Goal: Task Accomplishment & Management: Manage account settings

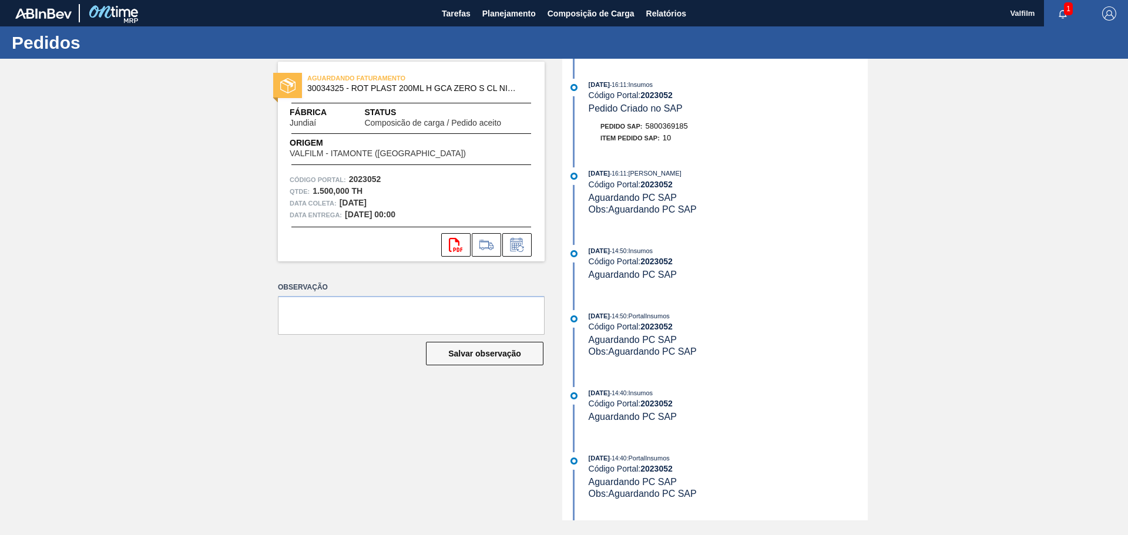
scroll to position [59, 0]
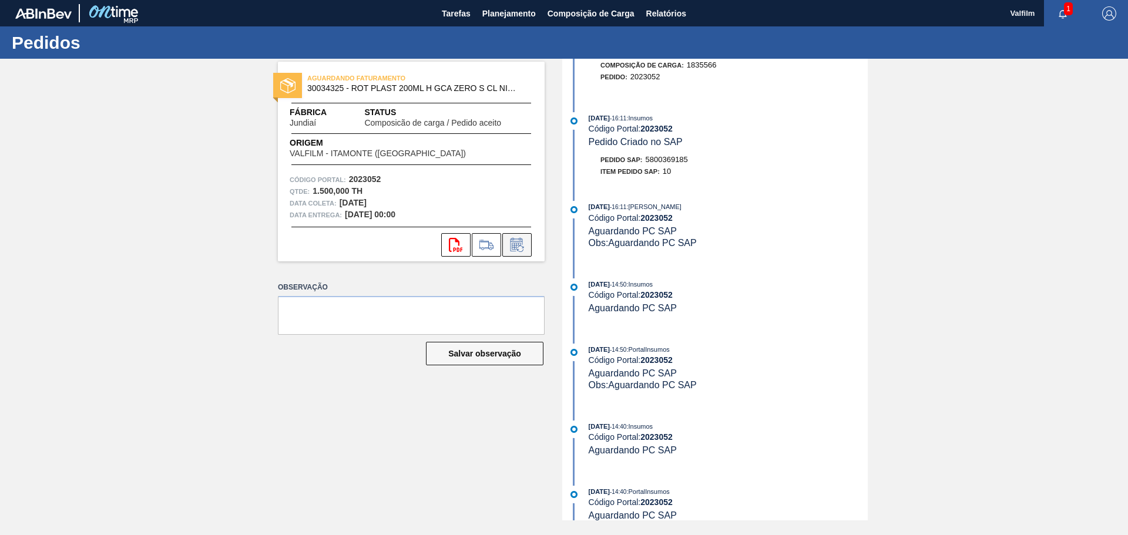
click at [518, 244] on icon at bounding box center [517, 245] width 19 height 14
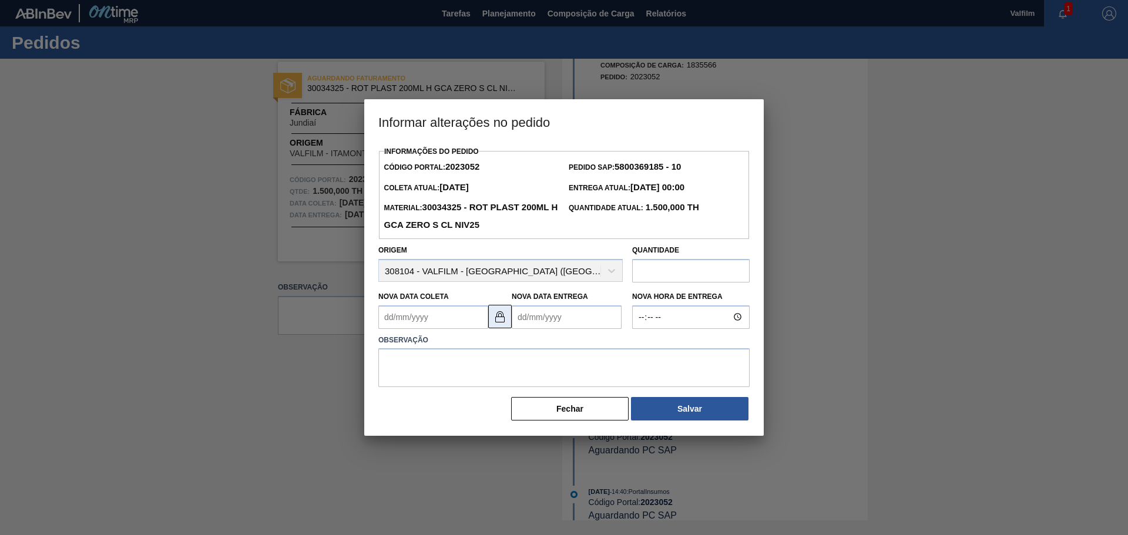
click at [502, 314] on img at bounding box center [500, 317] width 14 height 14
click at [545, 320] on Entrega2023052 "Nova Data Entrega" at bounding box center [567, 318] width 110 height 24
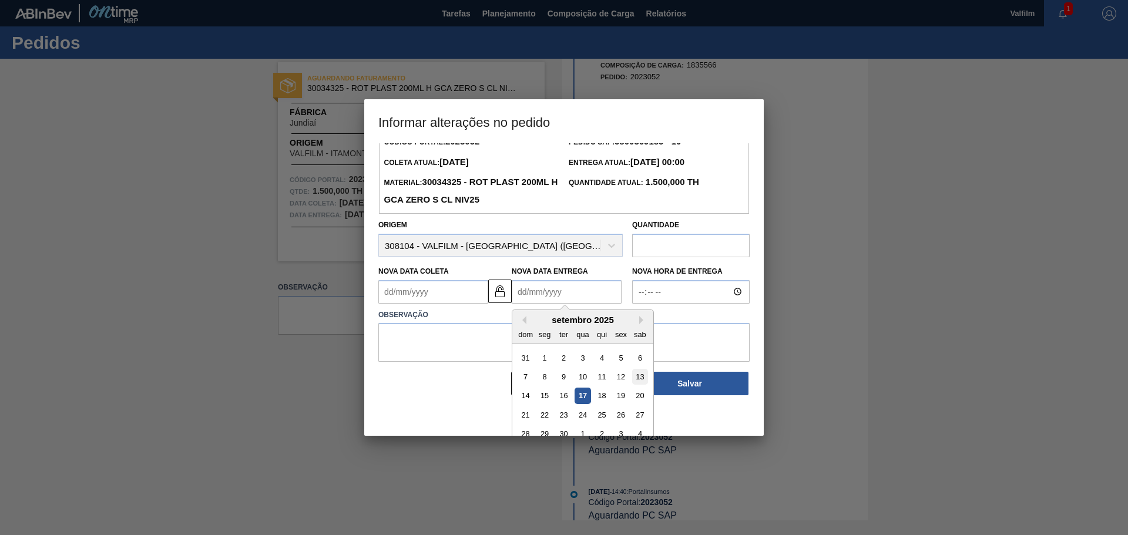
scroll to position [39, 0]
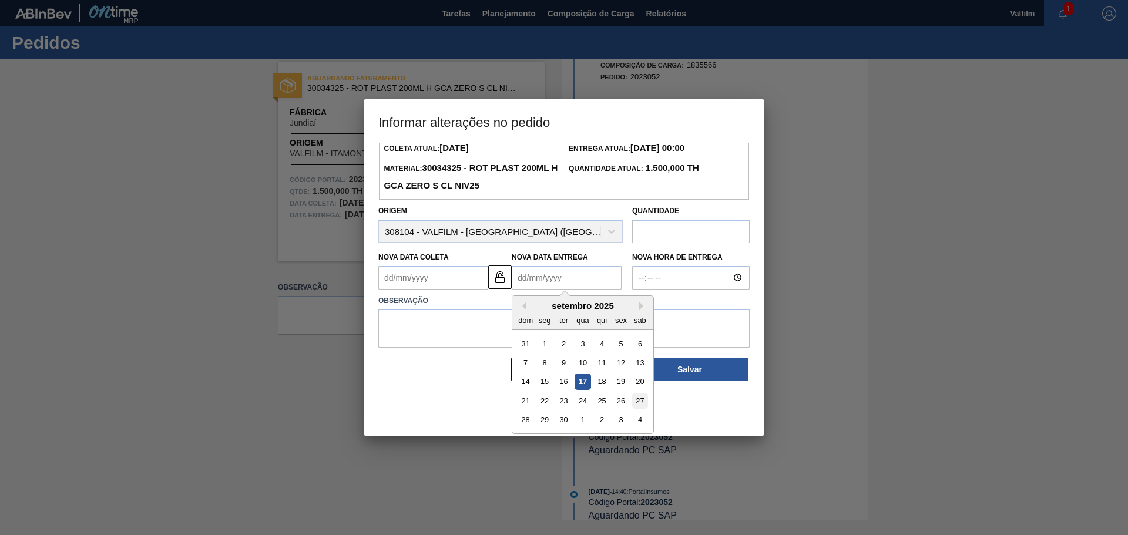
click at [639, 398] on div "27" at bounding box center [640, 401] width 16 height 16
type Entrega2023052 "27/09/2025"
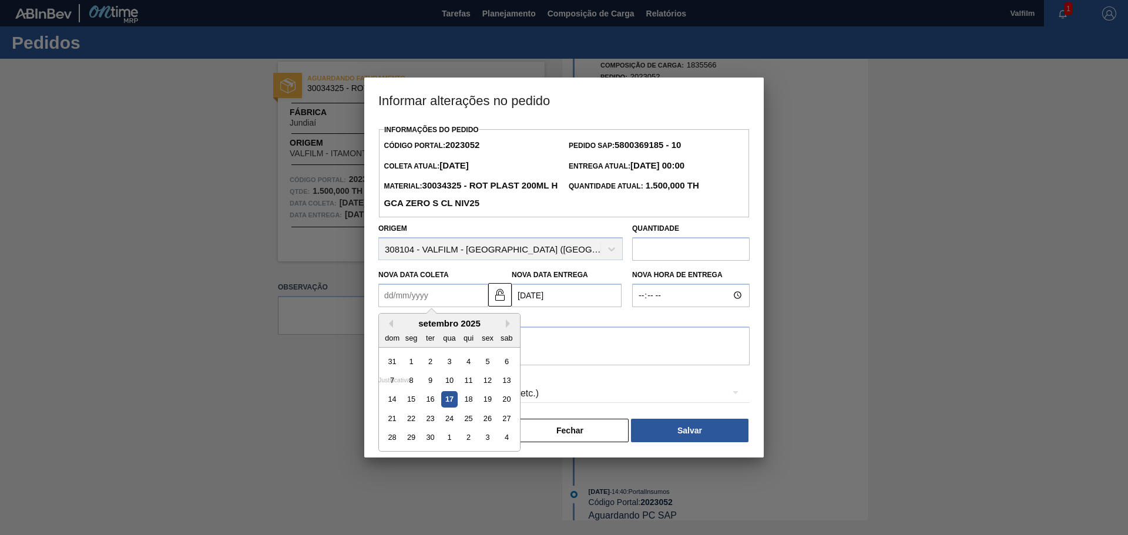
click at [426, 290] on Coleta2023052 "Nova Data Coleta" at bounding box center [433, 296] width 110 height 24
click at [488, 420] on div "26" at bounding box center [487, 419] width 16 height 16
type Coleta2023052 "26/09/2025"
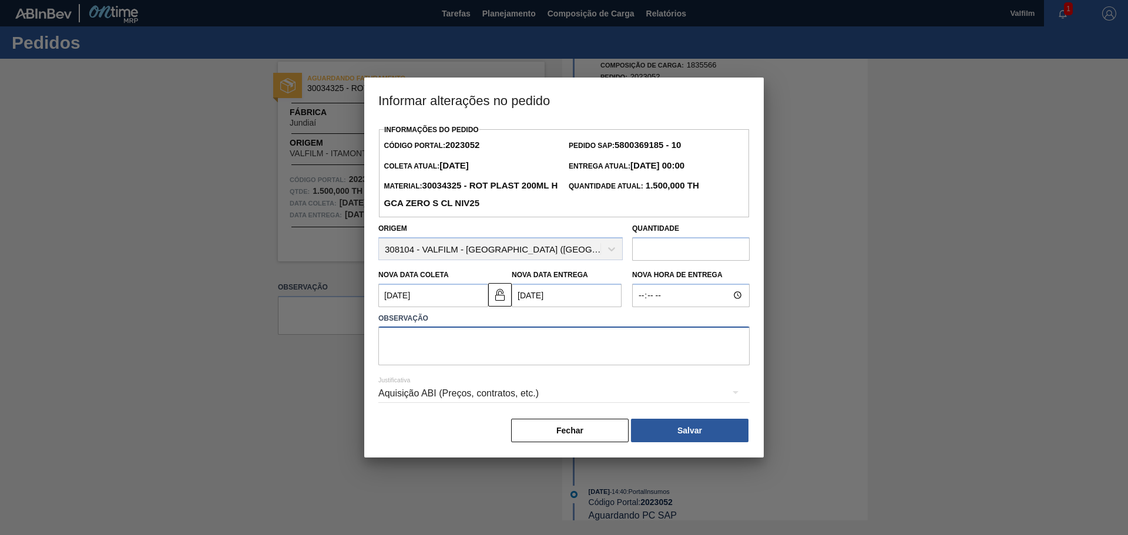
click at [441, 340] on textarea at bounding box center [563, 346] width 371 height 39
type textarea "Antecipação negociada por e-mail (Leticia - comercial Itamonte)"
click at [418, 393] on div "Aquisição ABI (Preços, contratos, etc.)" at bounding box center [563, 393] width 371 height 33
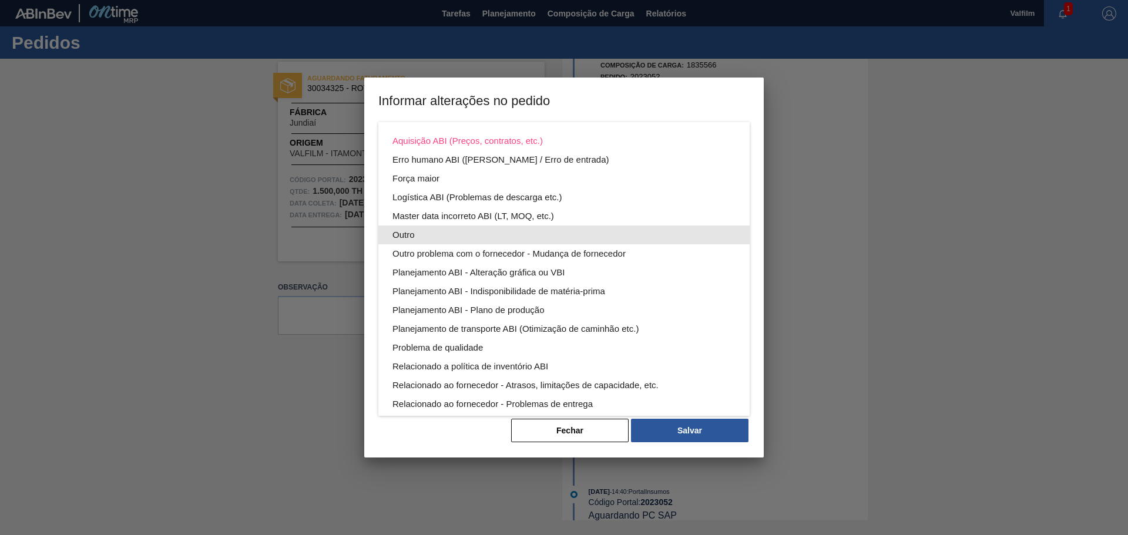
click at [408, 238] on div "Outro" at bounding box center [564, 235] width 343 height 19
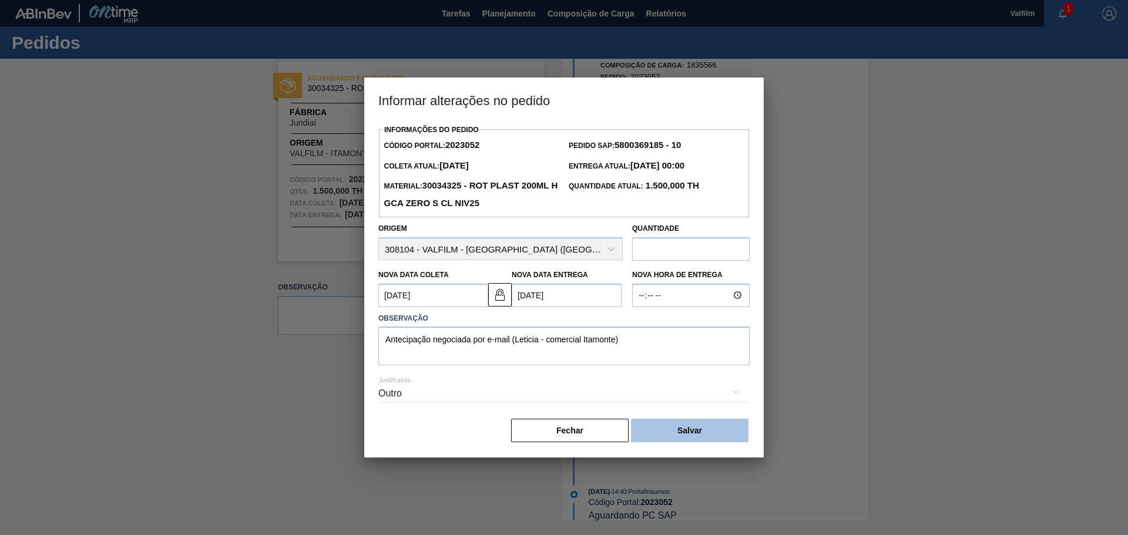
click at [706, 424] on button "Salvar" at bounding box center [690, 431] width 118 height 24
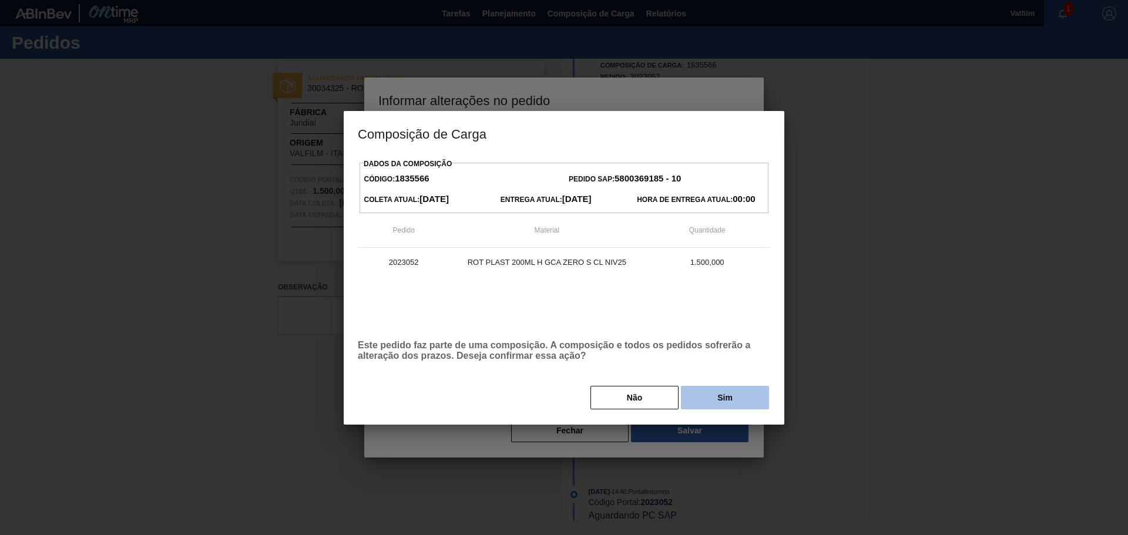
click at [706, 397] on button "Sim" at bounding box center [725, 398] width 88 height 24
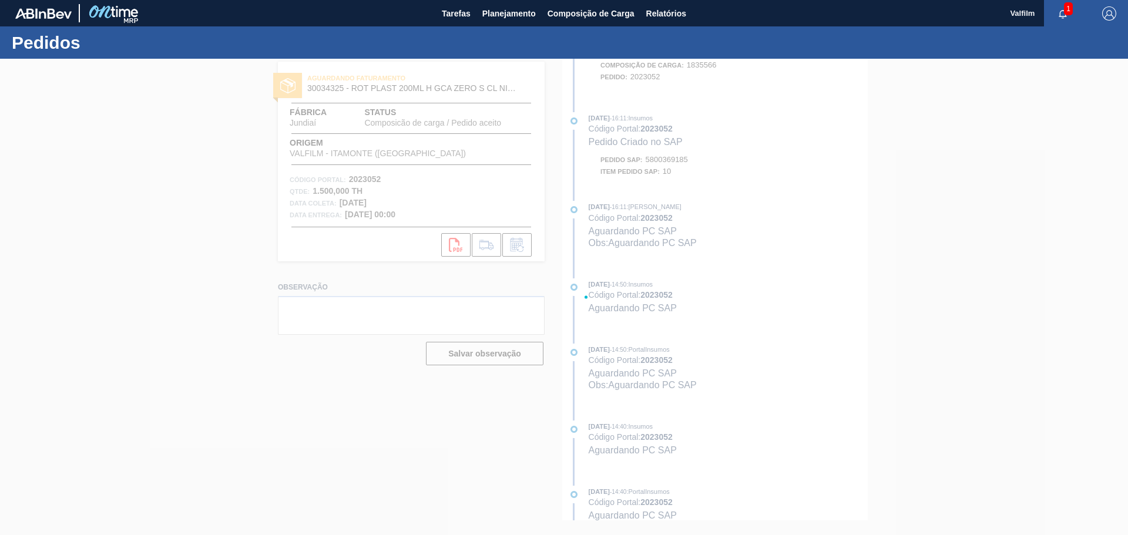
scroll to position [200, 0]
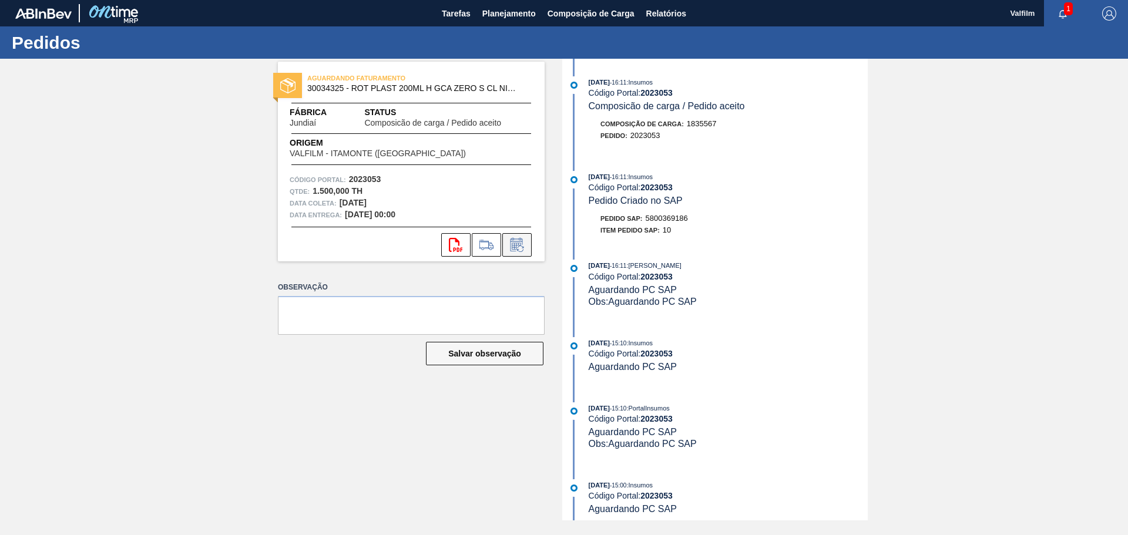
click at [518, 246] on icon at bounding box center [517, 245] width 19 height 14
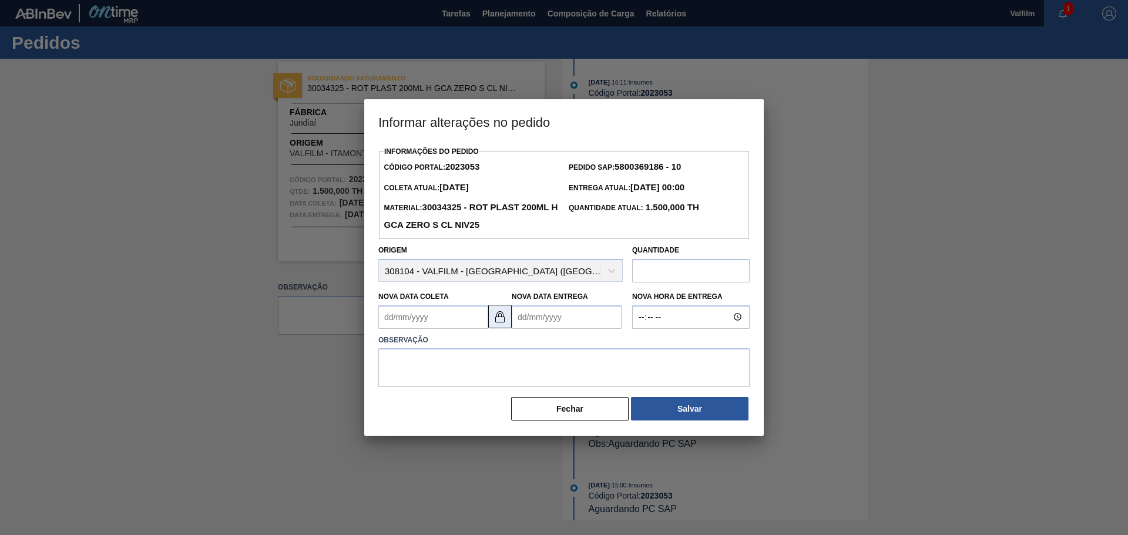
click at [506, 320] on img at bounding box center [500, 317] width 14 height 14
click at [555, 324] on Entrega2023053 "Nova Data Entrega" at bounding box center [567, 318] width 110 height 24
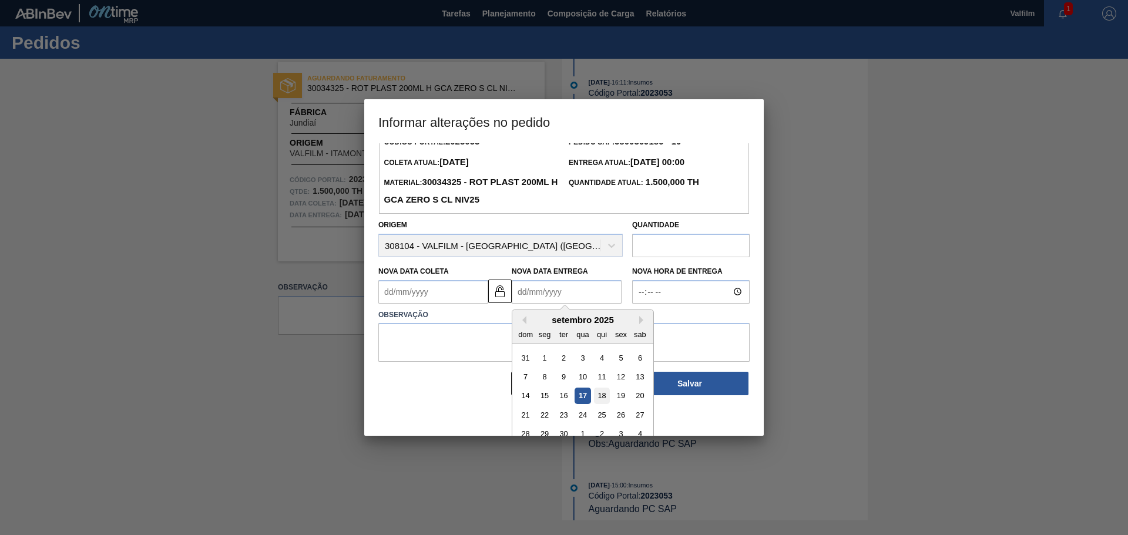
scroll to position [39, 0]
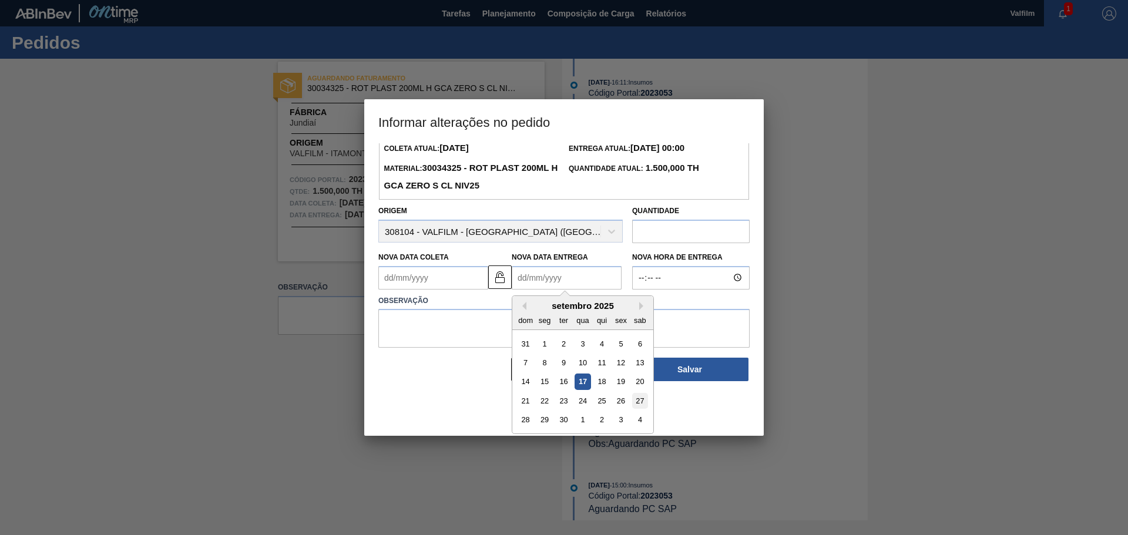
click at [634, 405] on div "27" at bounding box center [640, 401] width 16 height 16
type Entrega2023053 "27/09/2025"
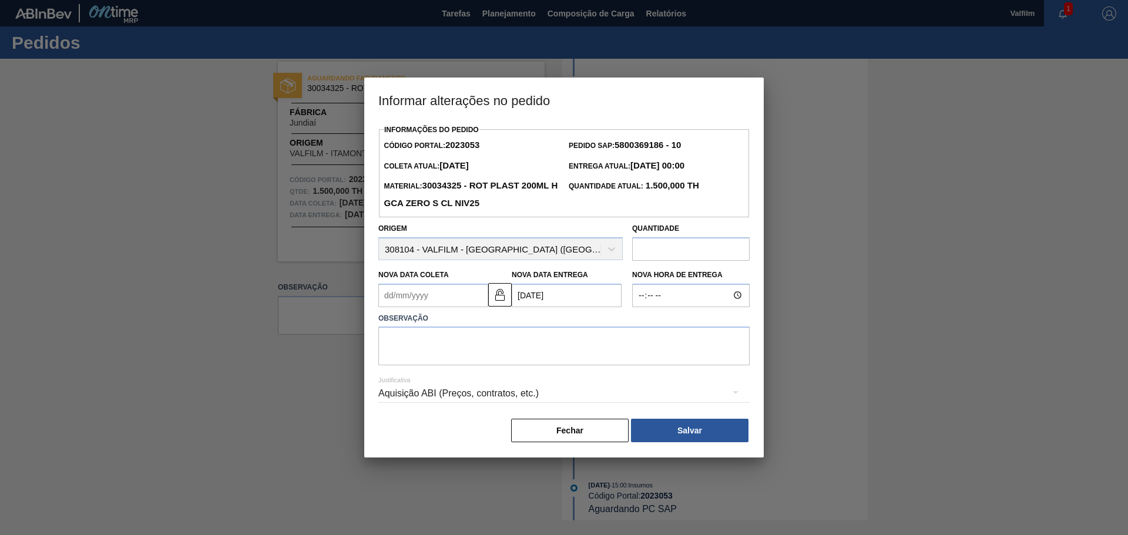
scroll to position [0, 0]
click at [427, 299] on Coleta2023053 "Nova Data Coleta" at bounding box center [433, 296] width 110 height 24
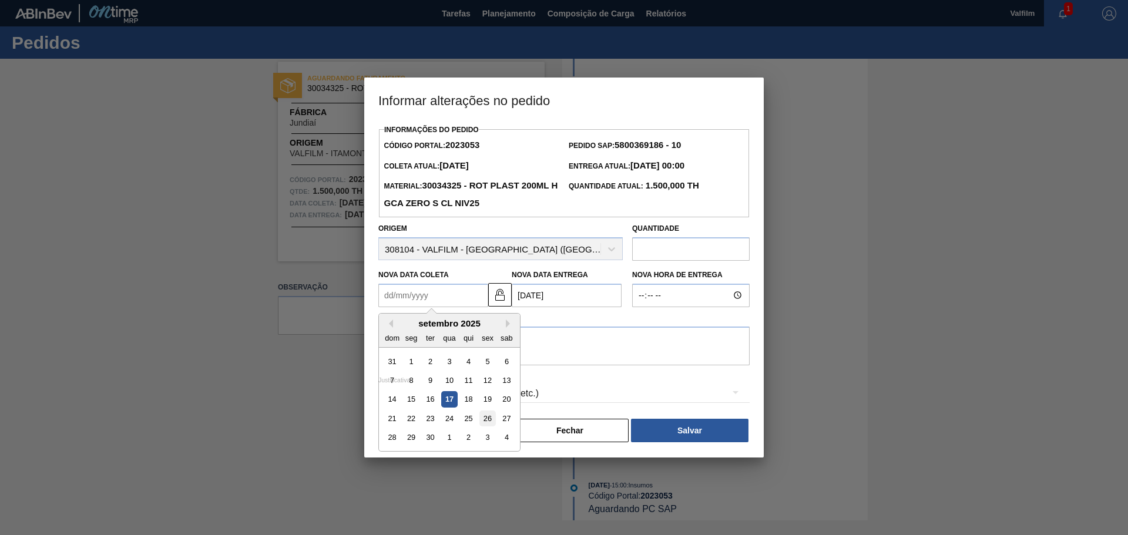
click at [482, 417] on div "26" at bounding box center [487, 419] width 16 height 16
type Coleta2023053 "26/09/2025"
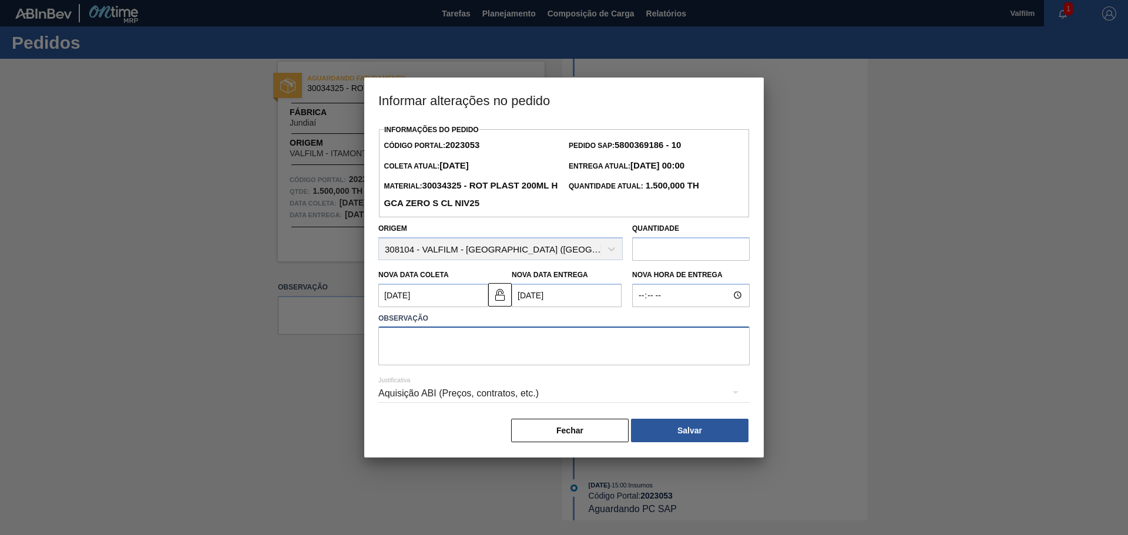
click at [436, 341] on textarea at bounding box center [563, 346] width 371 height 39
type textarea "Antecipação negociada por e-mail (Leticia - comercial Itamonte)"
click at [465, 389] on div "Aquisição ABI (Preços, contratos, etc.)" at bounding box center [563, 393] width 371 height 33
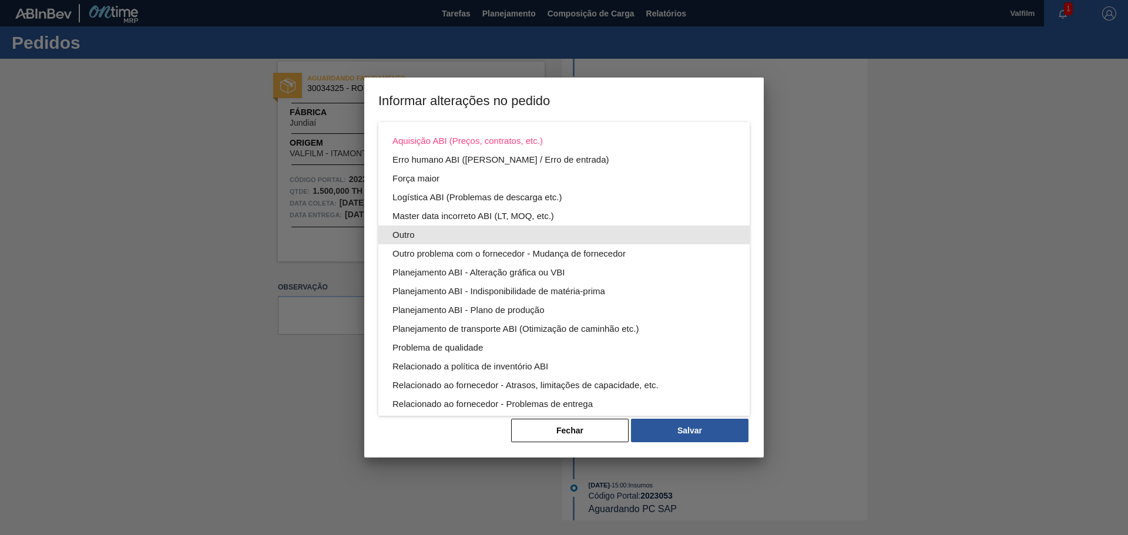
click at [405, 233] on div "Outro" at bounding box center [564, 235] width 343 height 19
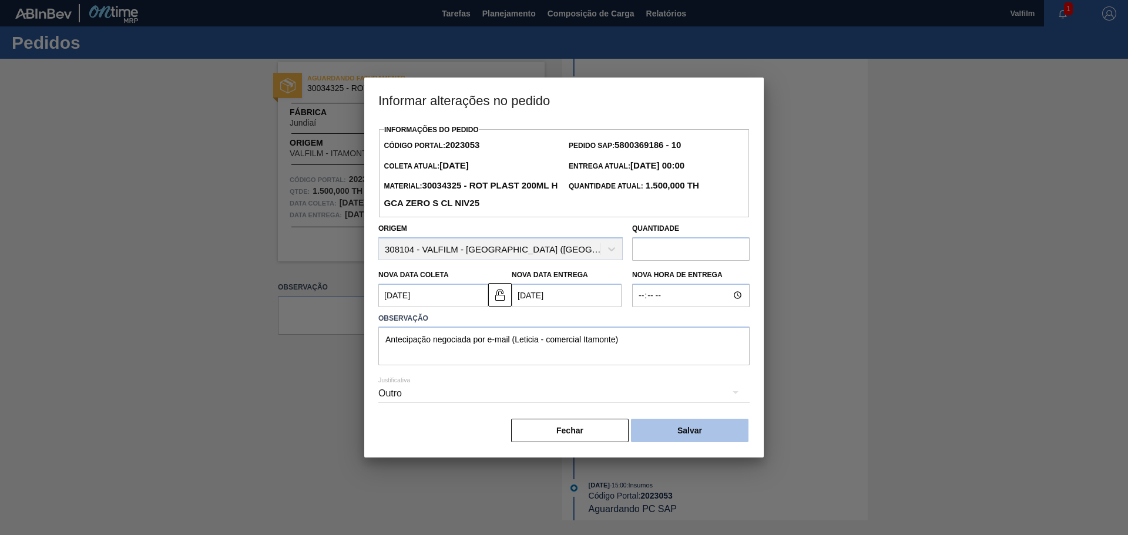
click at [670, 422] on button "Salvar" at bounding box center [690, 431] width 118 height 24
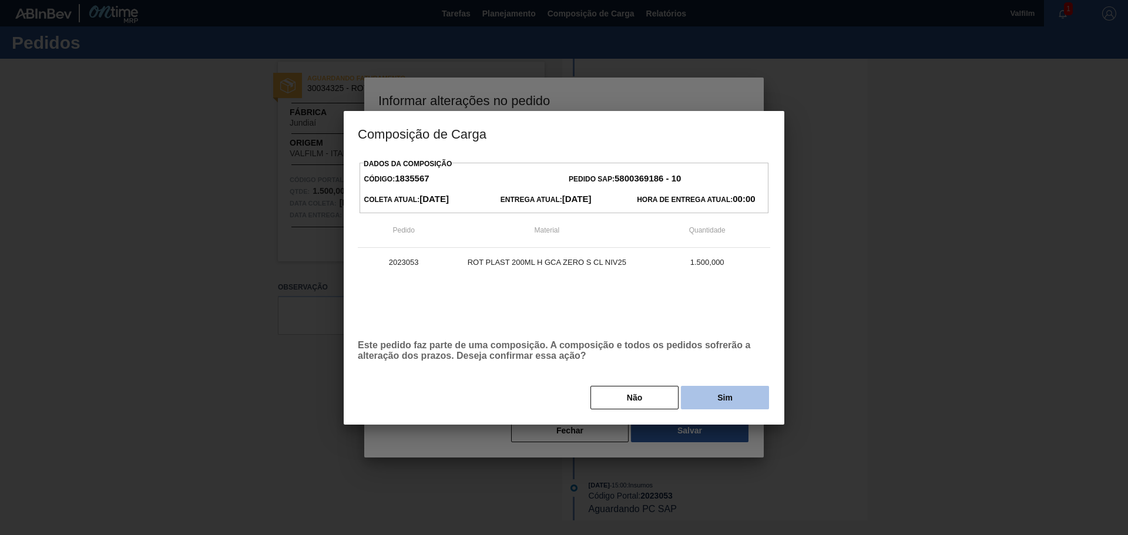
click at [717, 395] on button "Sim" at bounding box center [725, 398] width 88 height 24
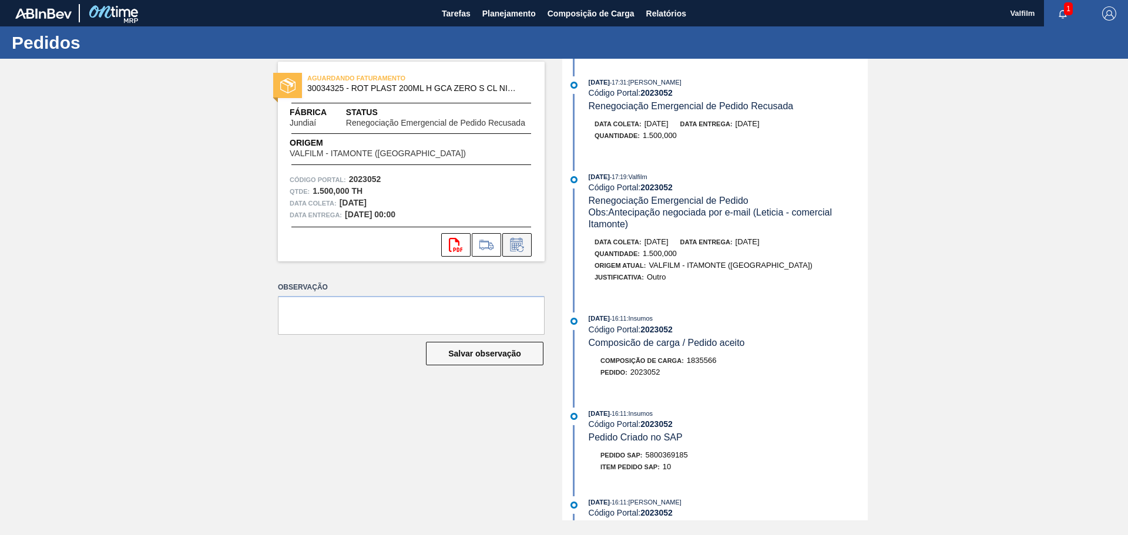
click at [525, 240] on icon at bounding box center [517, 245] width 19 height 14
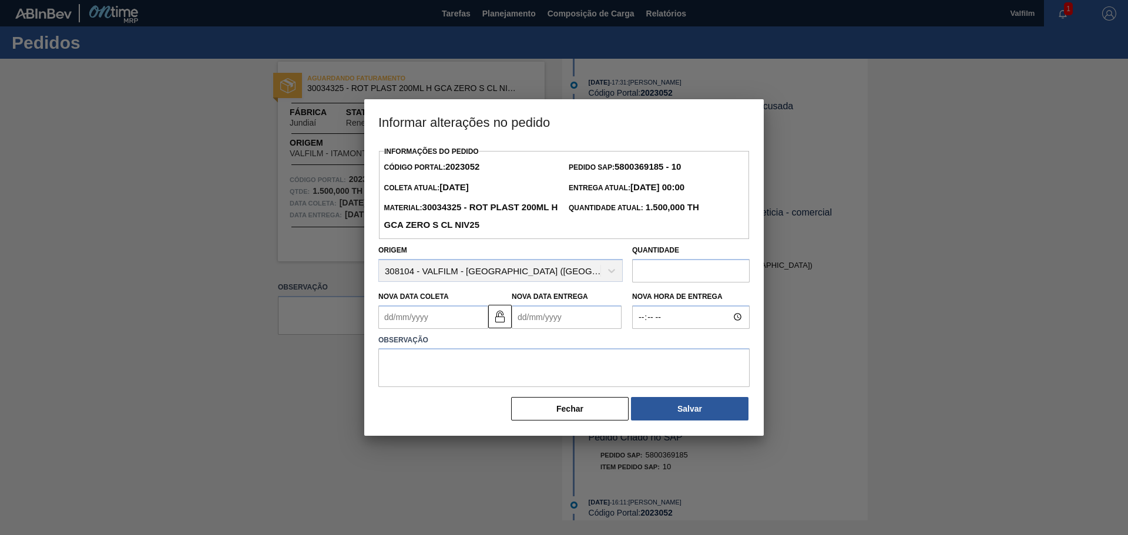
click at [554, 317] on Entrega2023052 "Nova Data Entrega" at bounding box center [567, 318] width 110 height 24
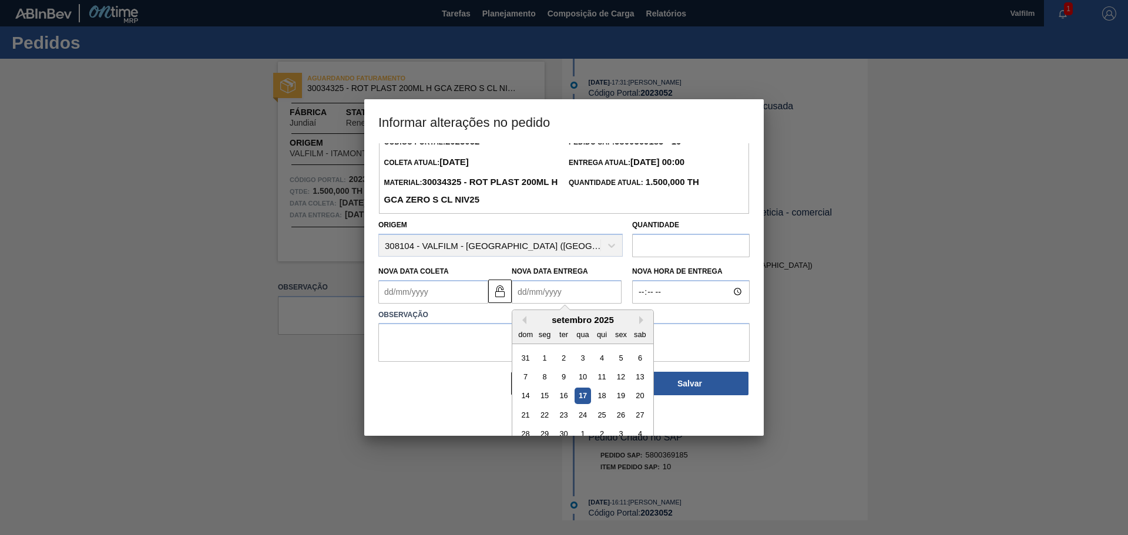
scroll to position [39, 0]
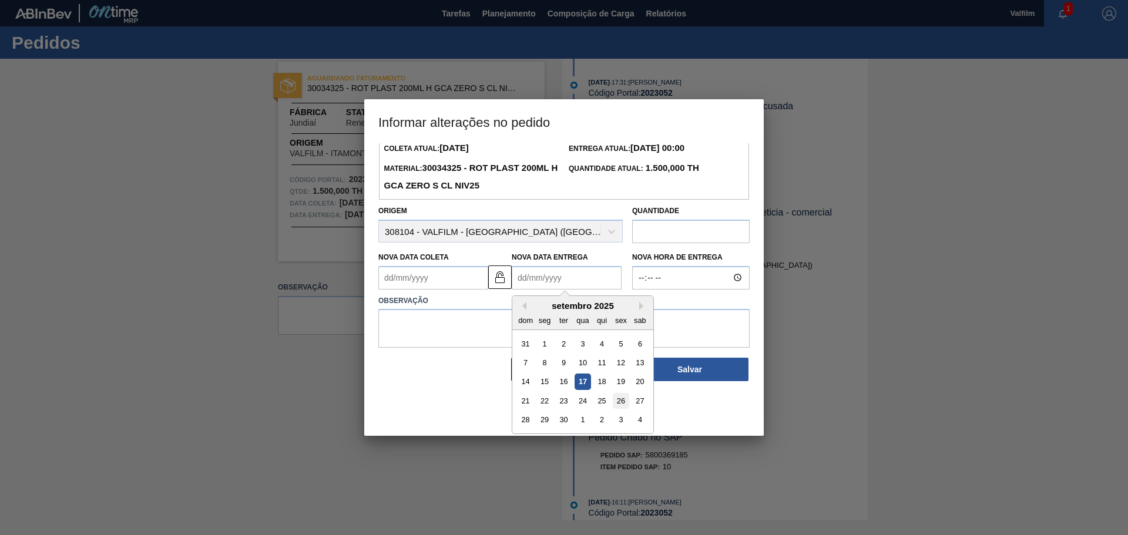
click at [616, 403] on div "26" at bounding box center [621, 401] width 16 height 16
type Entrega2023052 "26/09/2025"
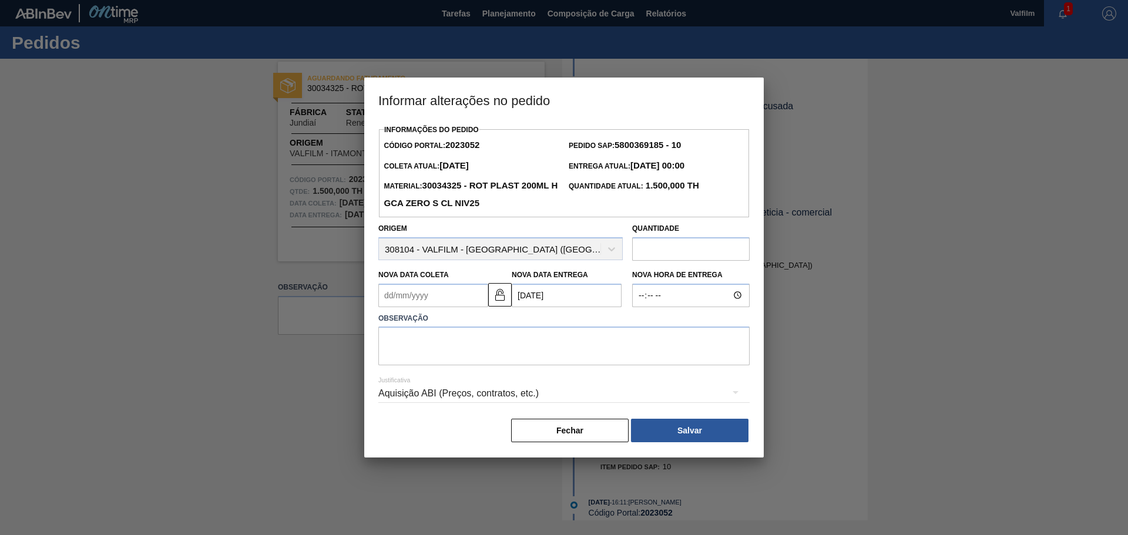
click at [436, 286] on Coleta2023052 "Nova Data Coleta" at bounding box center [433, 296] width 110 height 24
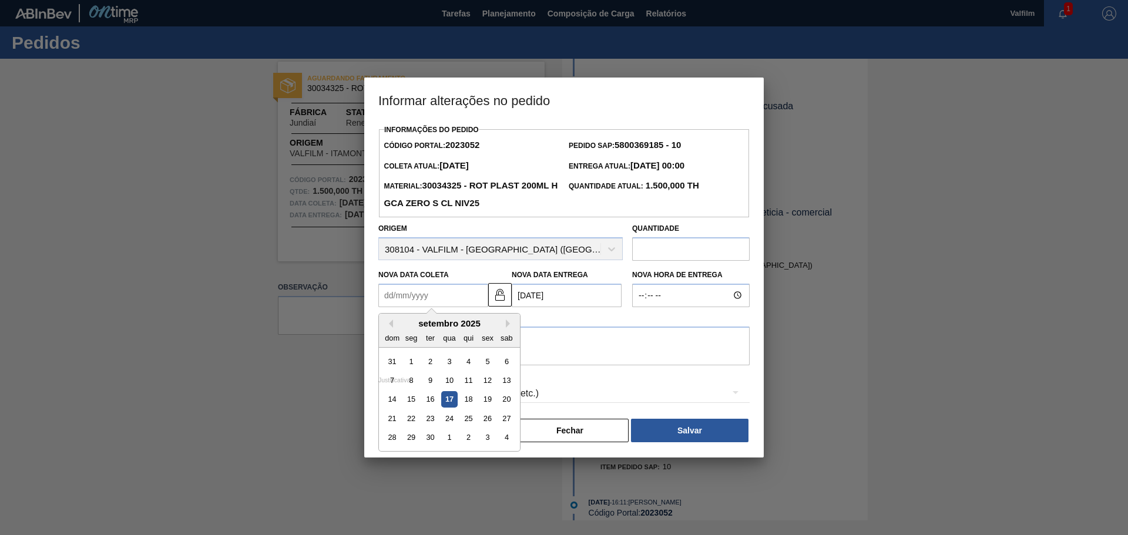
drag, startPoint x: 485, startPoint y: 422, endPoint x: 479, endPoint y: 414, distance: 9.8
click at [485, 422] on div "26" at bounding box center [487, 419] width 16 height 16
type Coleta2023052 "26/09/2025"
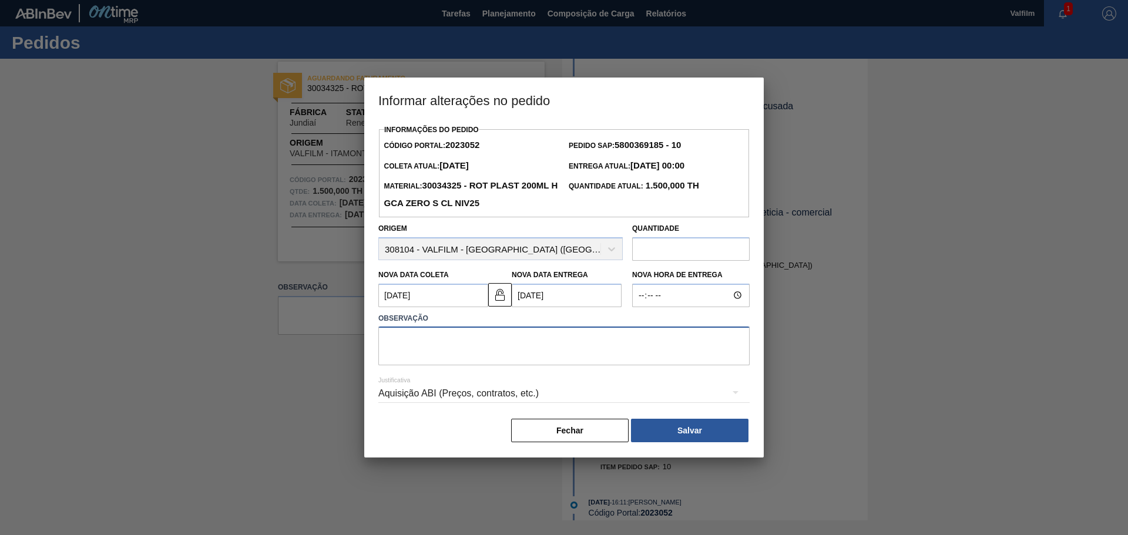
click at [426, 337] on textarea at bounding box center [563, 346] width 371 height 39
type textarea "Antecipada alinhada via whatsapp e informada no e-mail (Leticia - comercial Ita…"
click at [477, 384] on div "Aquisição ABI (Preços, contratos, etc.)" at bounding box center [563, 393] width 371 height 33
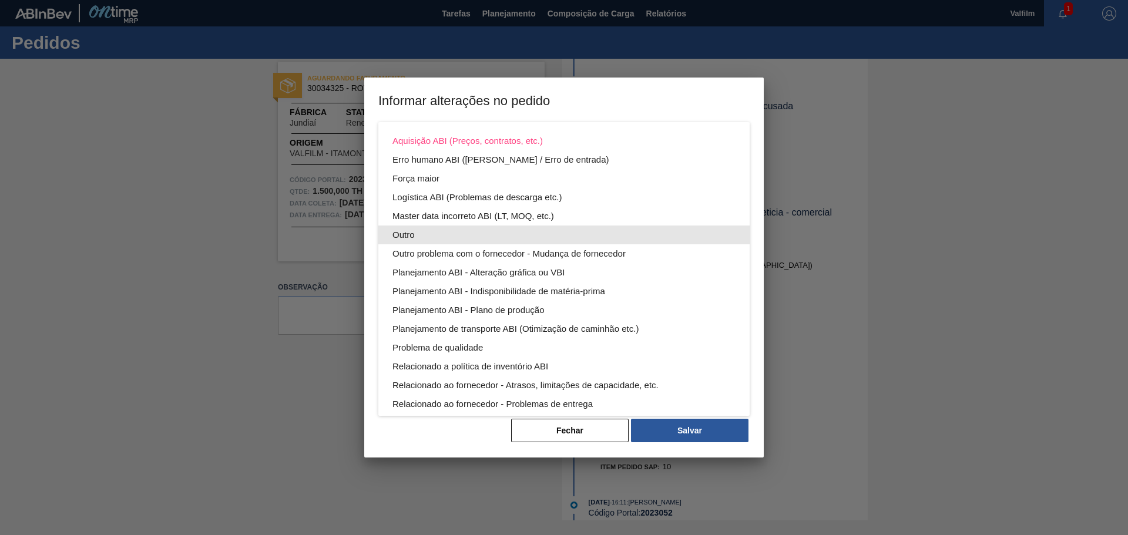
click at [412, 236] on div "Outro" at bounding box center [564, 235] width 343 height 19
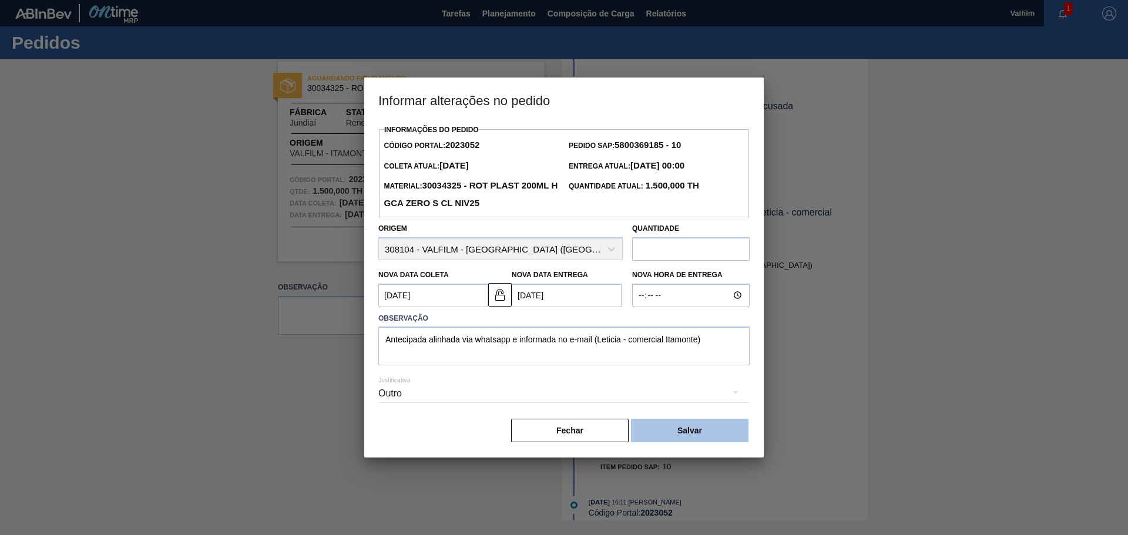
click at [669, 431] on button "Salvar" at bounding box center [690, 431] width 118 height 24
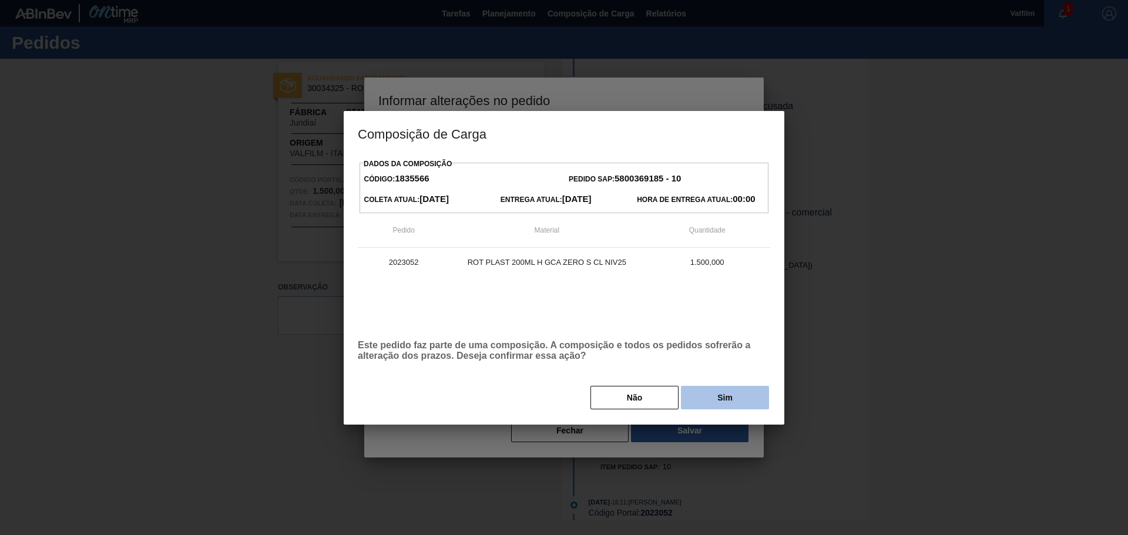
click at [703, 391] on button "Sim" at bounding box center [725, 398] width 88 height 24
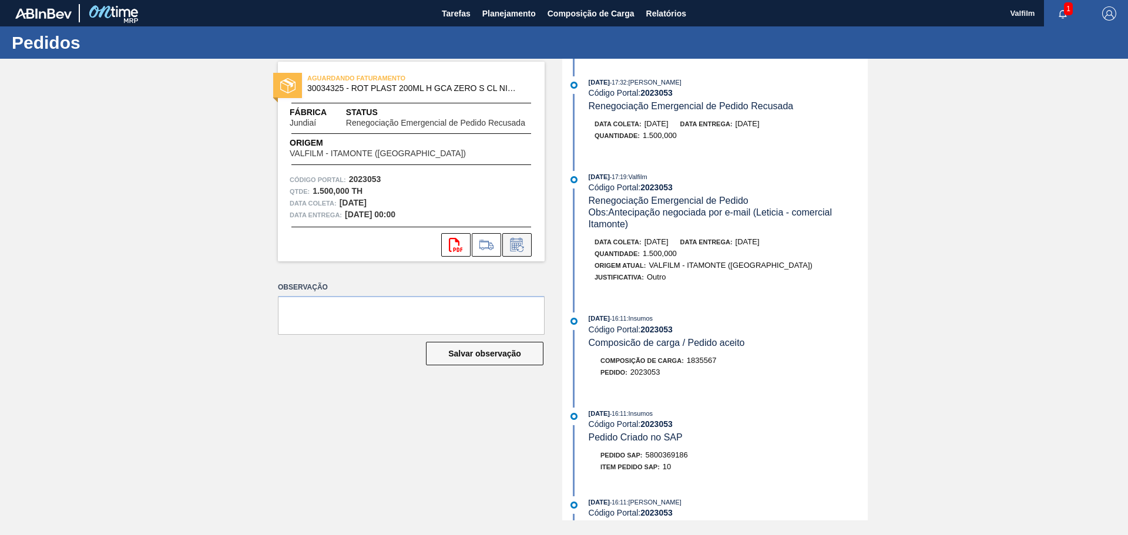
click at [517, 245] on icon at bounding box center [516, 246] width 9 height 7
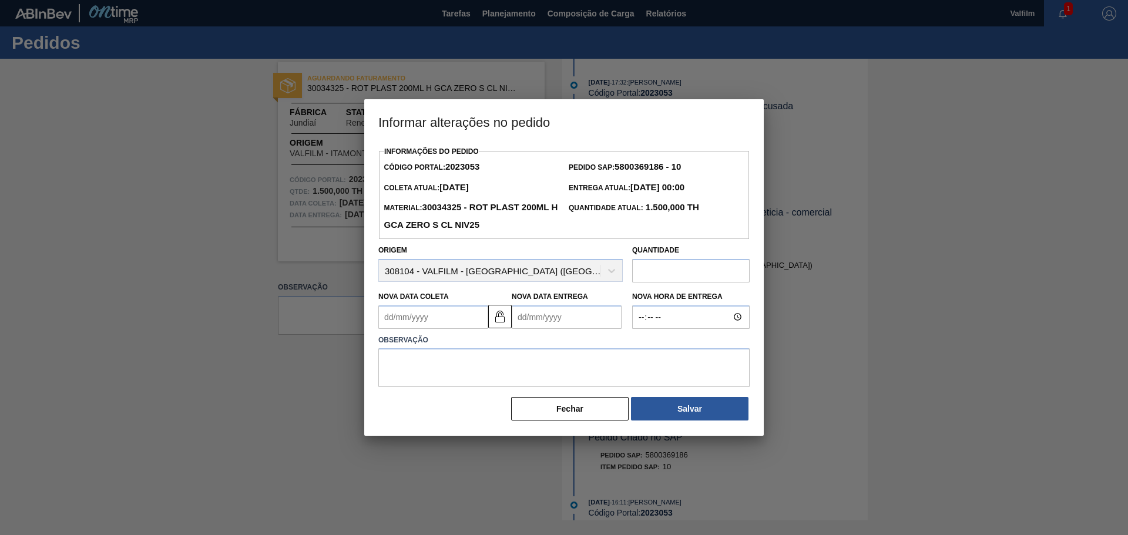
click at [534, 321] on Entrega2023053 "Nova Data Entrega" at bounding box center [567, 318] width 110 height 24
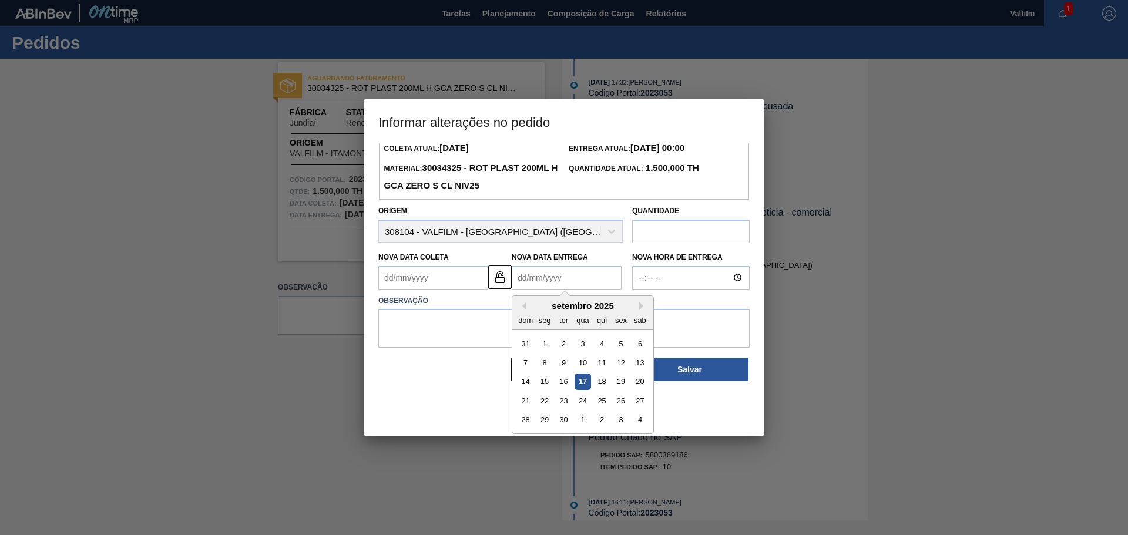
drag, startPoint x: 621, startPoint y: 401, endPoint x: 531, endPoint y: 347, distance: 105.4
click at [621, 401] on div "26" at bounding box center [621, 401] width 16 height 16
type Entrega2023053 "26/09/2025"
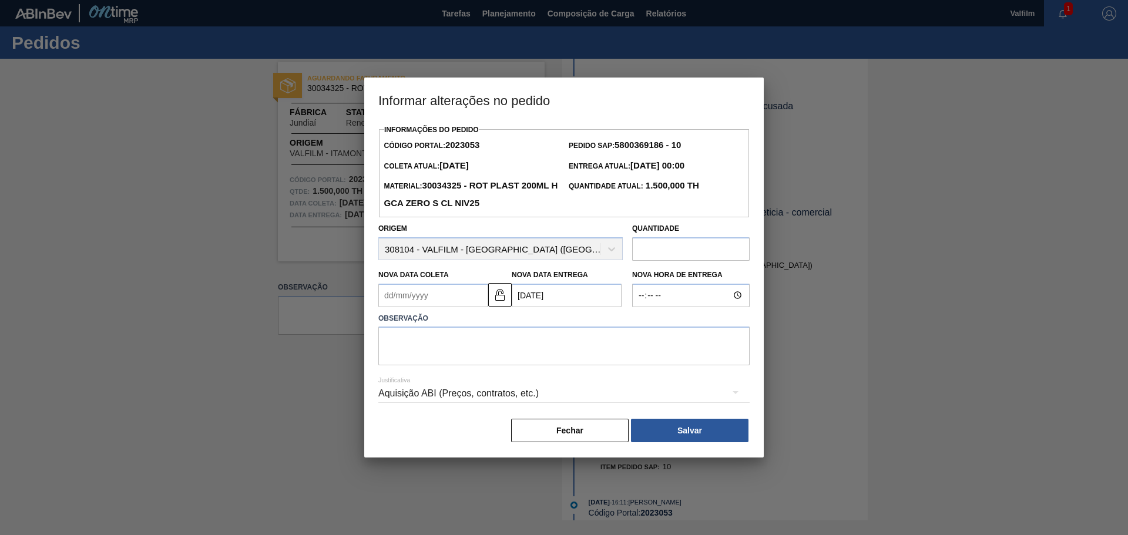
click at [458, 304] on Coleta2023053 "Nova Data Coleta" at bounding box center [433, 296] width 110 height 24
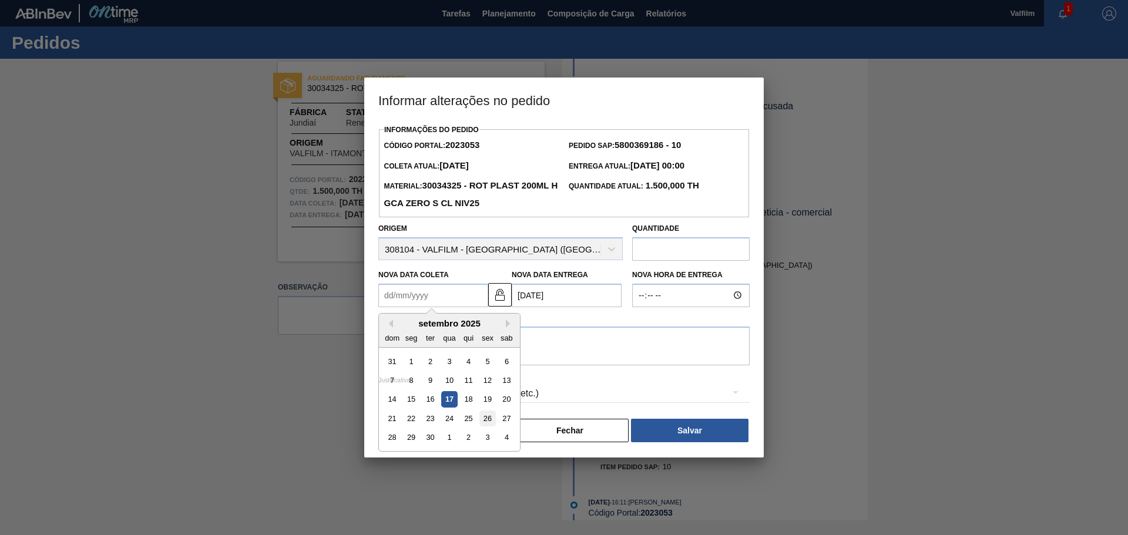
click at [486, 416] on div "26" at bounding box center [487, 419] width 16 height 16
type Coleta2023053 "26/09/2025"
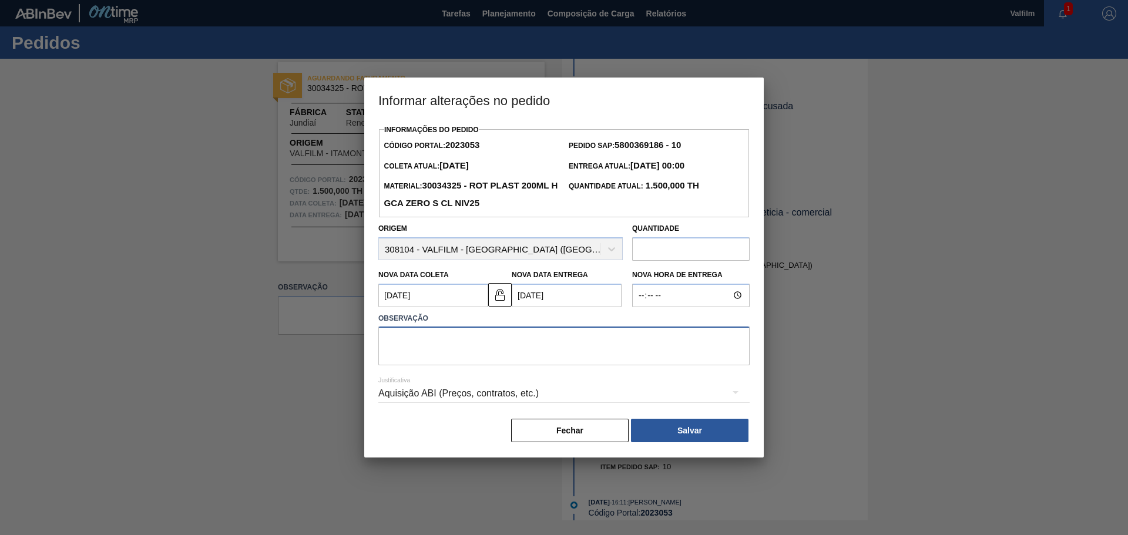
click at [423, 345] on textarea at bounding box center [563, 346] width 371 height 39
type textarea "Antecipação alinhada via whatsapp e informada no e-mail (Leticia - comercial It…"
click at [431, 390] on div "Aquisição ABI (Preços, contratos, etc.)" at bounding box center [563, 393] width 371 height 33
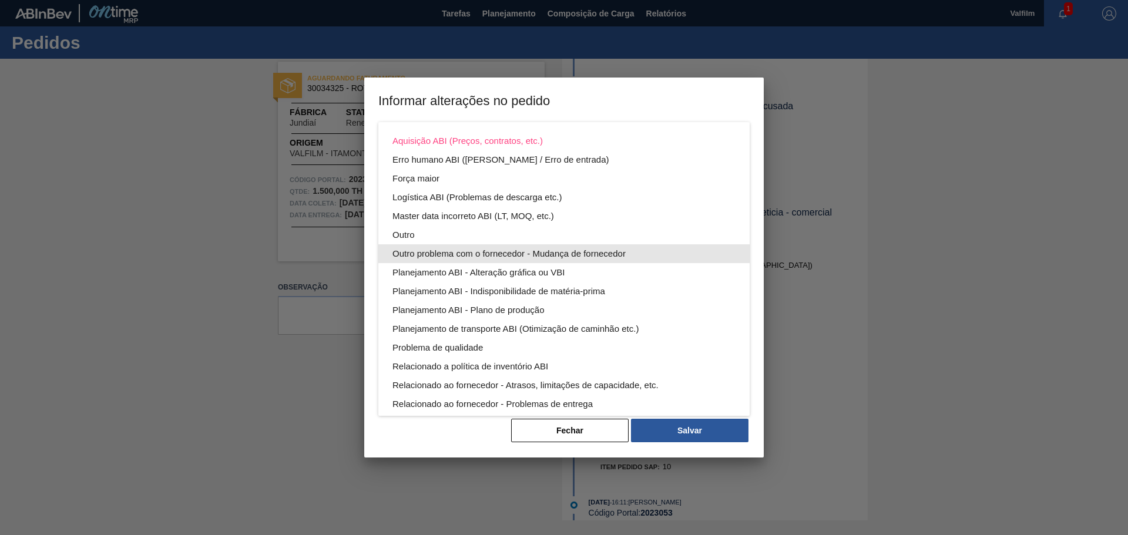
click at [406, 234] on div "Outro" at bounding box center [564, 235] width 343 height 19
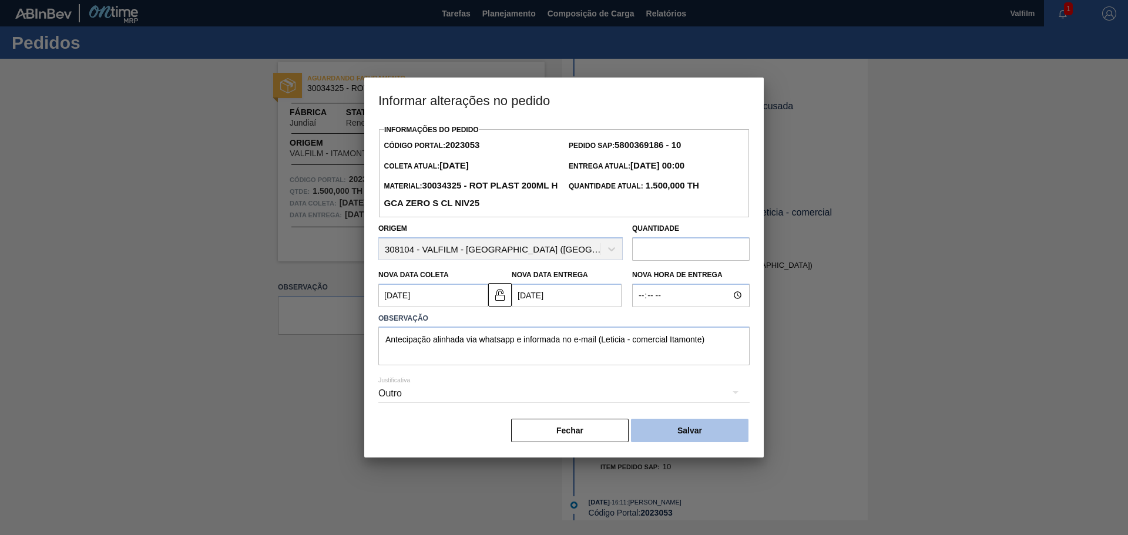
click at [663, 432] on button "Salvar" at bounding box center [690, 431] width 118 height 24
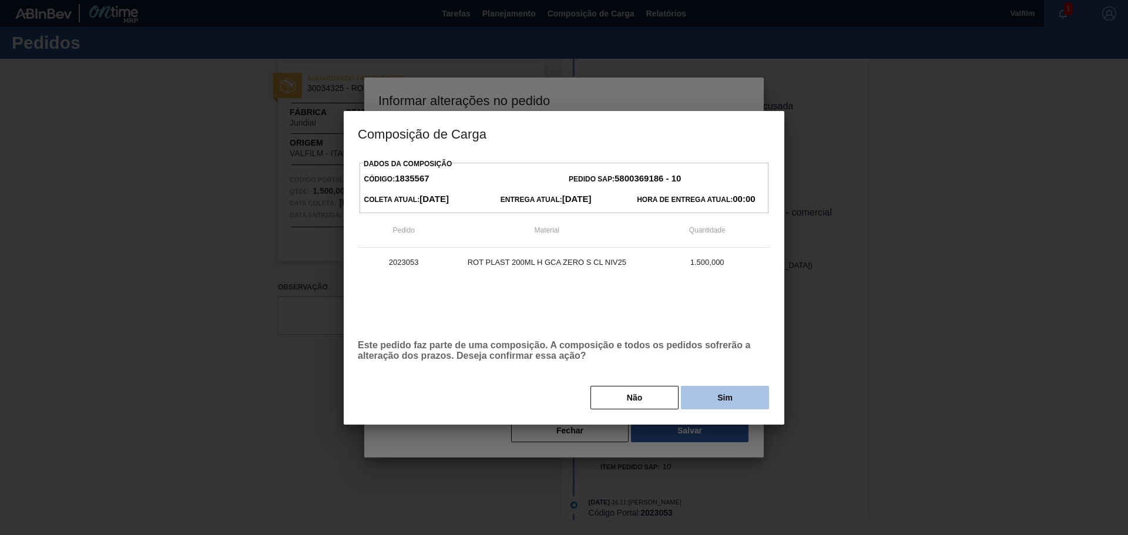
click at [703, 403] on button "Sim" at bounding box center [725, 398] width 88 height 24
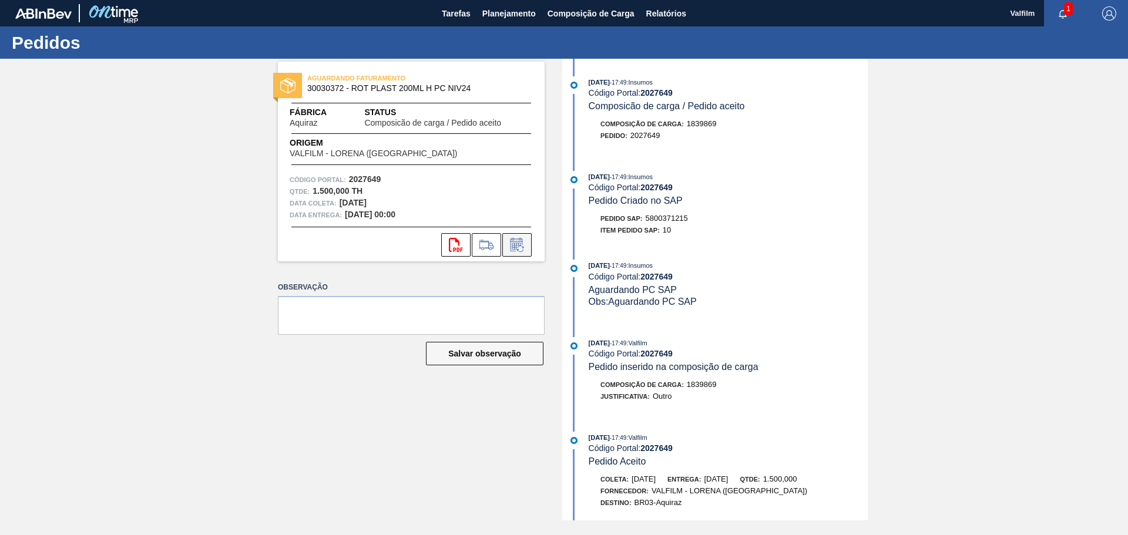
click at [522, 244] on icon at bounding box center [517, 245] width 12 height 14
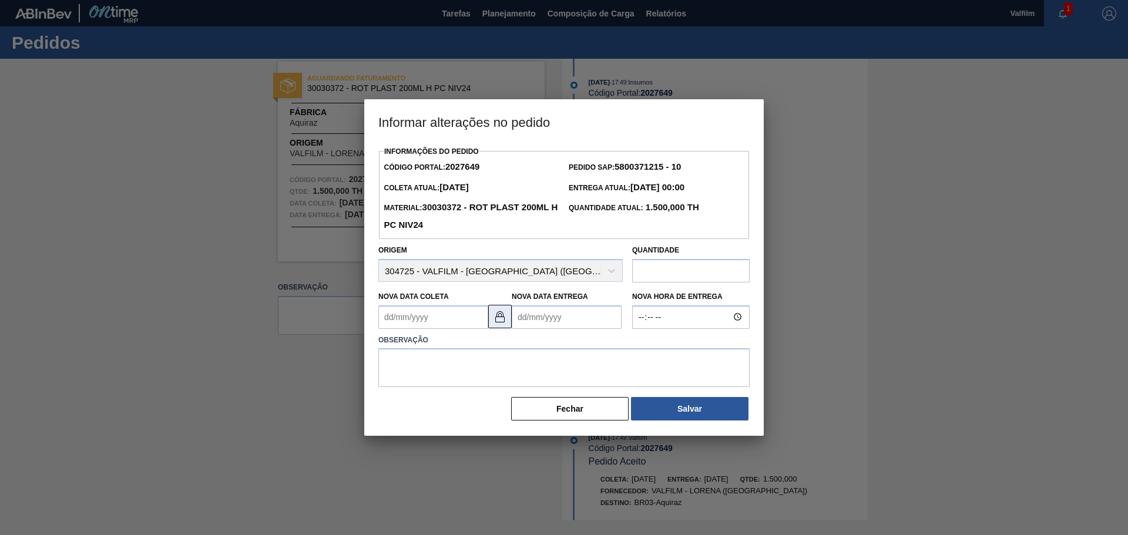
click at [508, 316] on button at bounding box center [500, 317] width 24 height 24
click at [550, 316] on Entrega2027649 "Nova Data Entrega" at bounding box center [567, 318] width 110 height 24
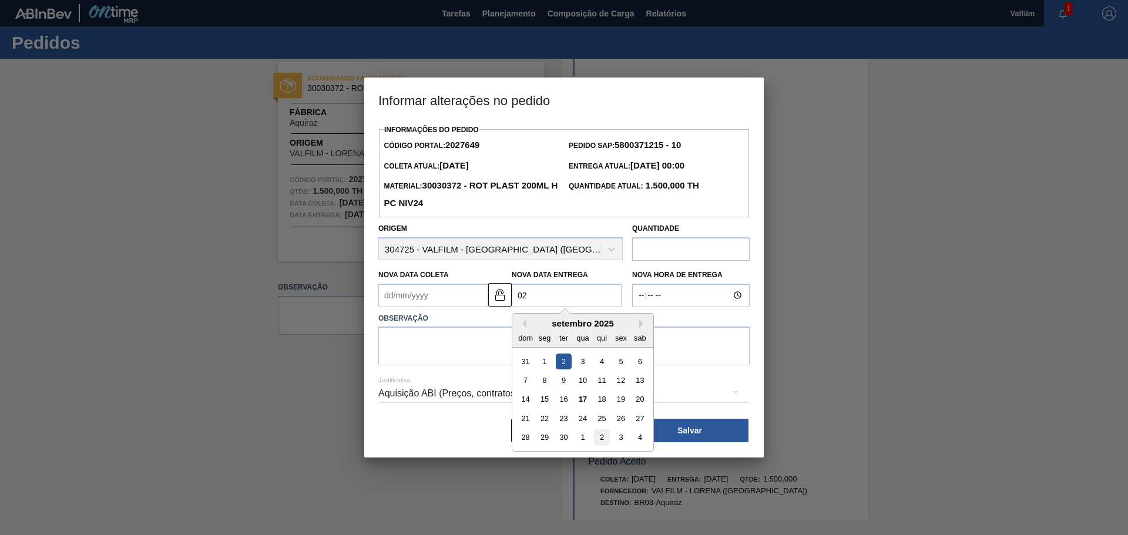
click at [605, 440] on div "2" at bounding box center [602, 438] width 16 height 16
type Entrega2027649 "[DATE]"
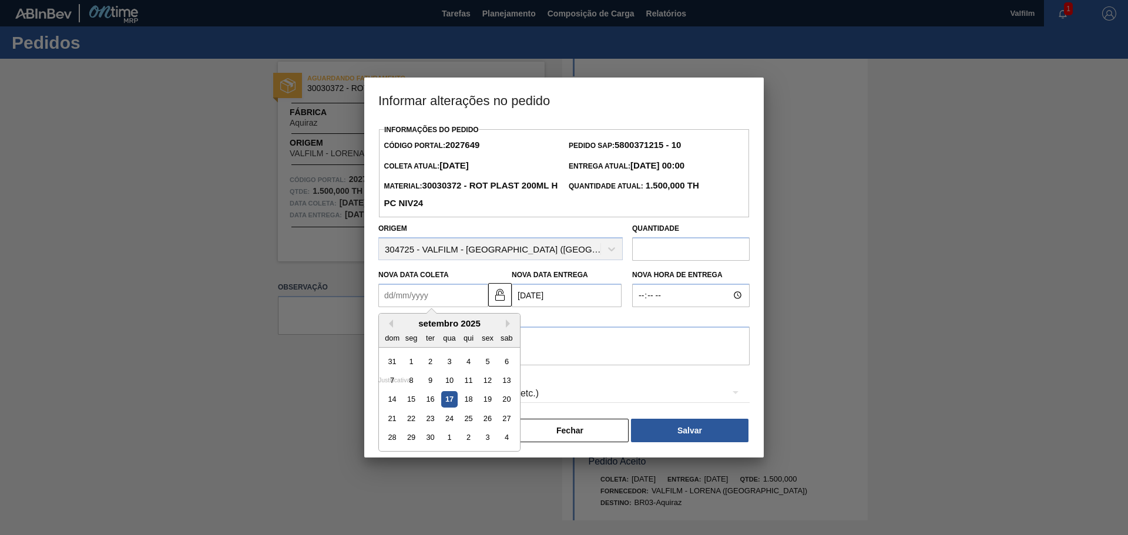
click at [418, 287] on Coleta2027649 "Nova Data Coleta" at bounding box center [433, 296] width 110 height 24
click at [412, 434] on div "29" at bounding box center [412, 438] width 16 height 16
type Coleta2027649 "[DATE]"
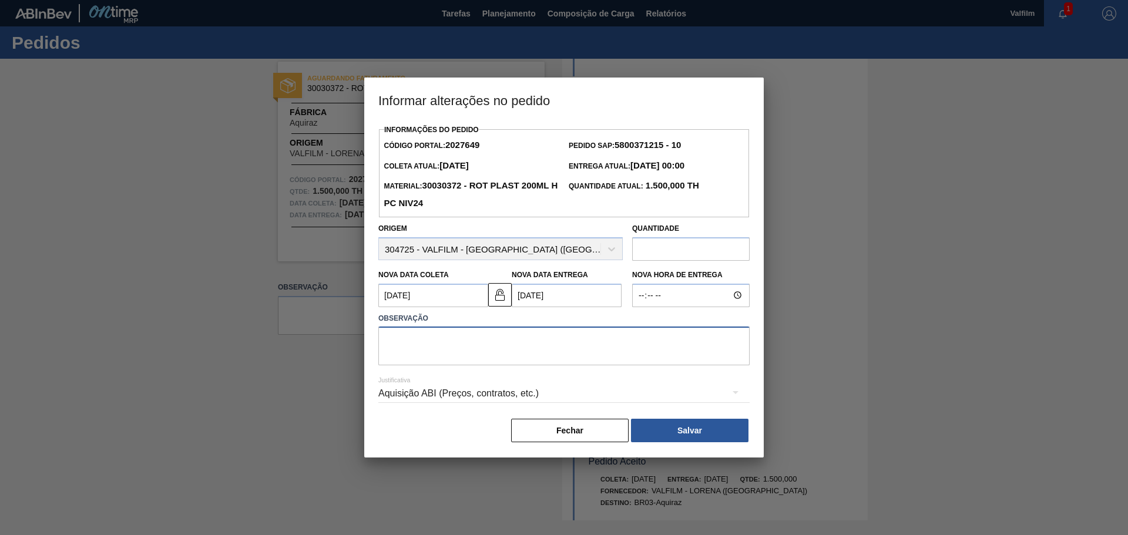
click at [441, 348] on textarea at bounding box center [563, 346] width 371 height 39
type textarea "Antecipação solicitada e informada no e-mail ( Leticia - comercial Itamonte)"
click at [441, 386] on div "Aquisição ABI (Preços, contratos, etc.)" at bounding box center [563, 393] width 371 height 33
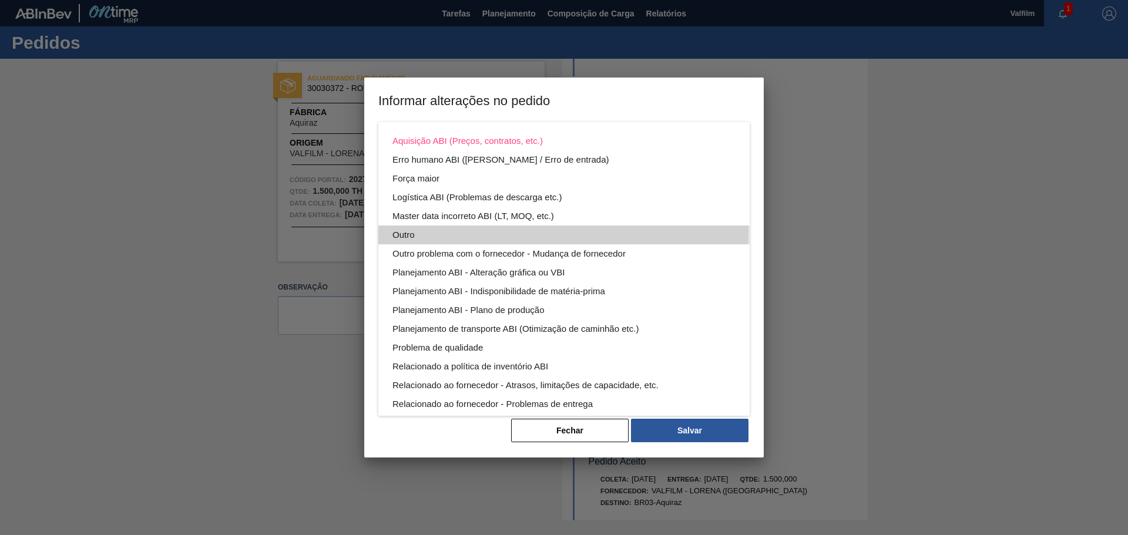
click at [416, 229] on div "Outro" at bounding box center [564, 235] width 343 height 19
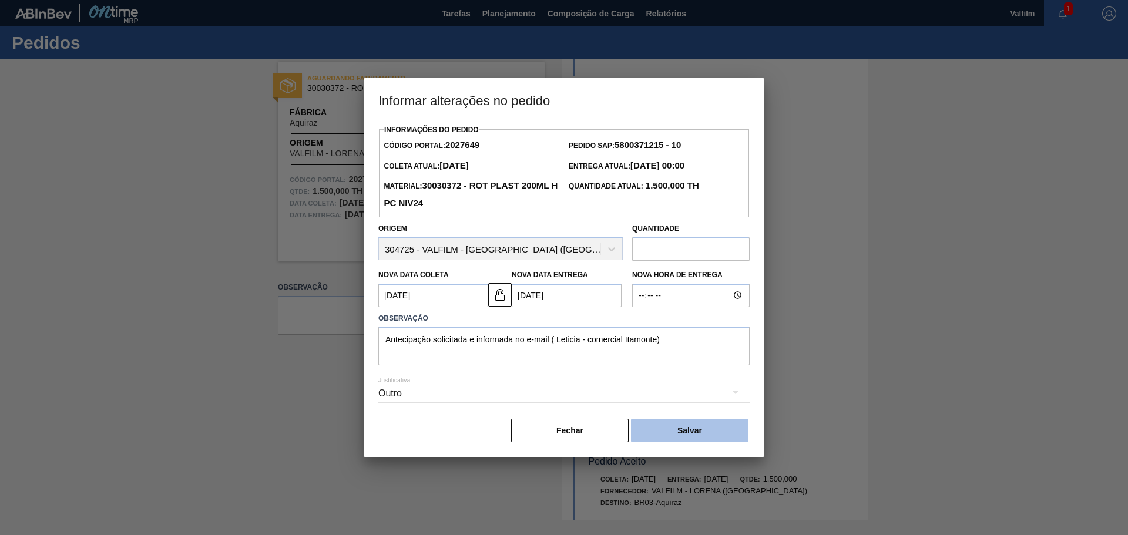
click at [702, 424] on button "Salvar" at bounding box center [690, 431] width 118 height 24
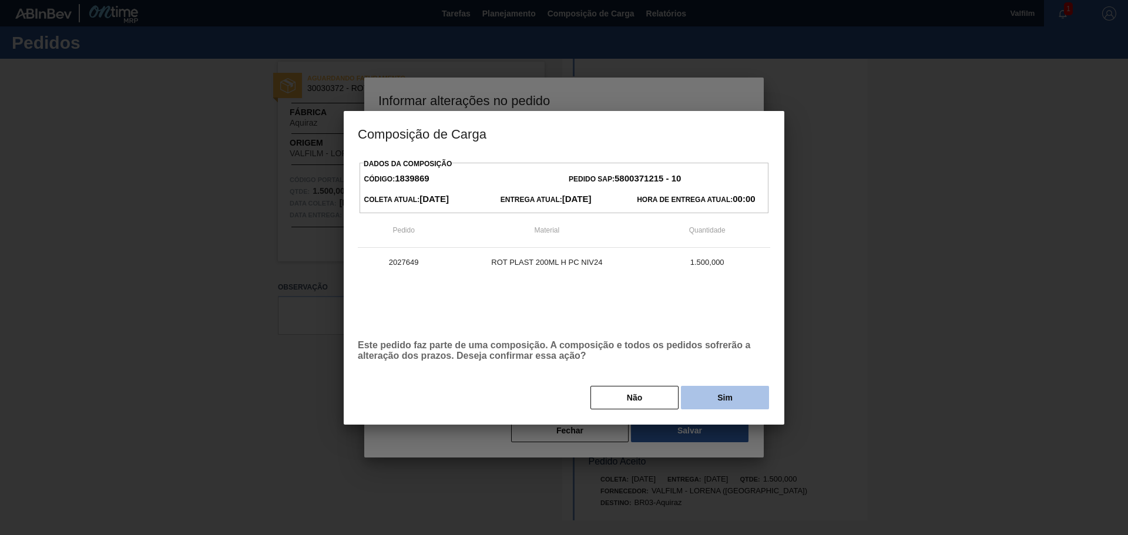
click at [700, 400] on button "Sim" at bounding box center [725, 398] width 88 height 24
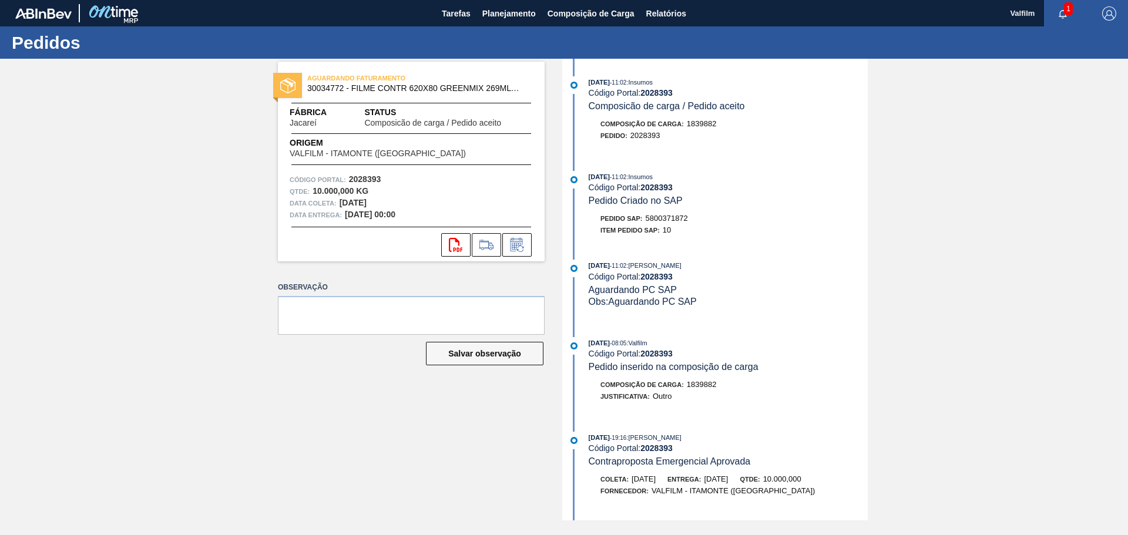
click at [670, 216] on span "5800371872" at bounding box center [667, 218] width 42 height 9
copy span "5800371872"
click at [674, 220] on span "5800371873" at bounding box center [667, 218] width 42 height 9
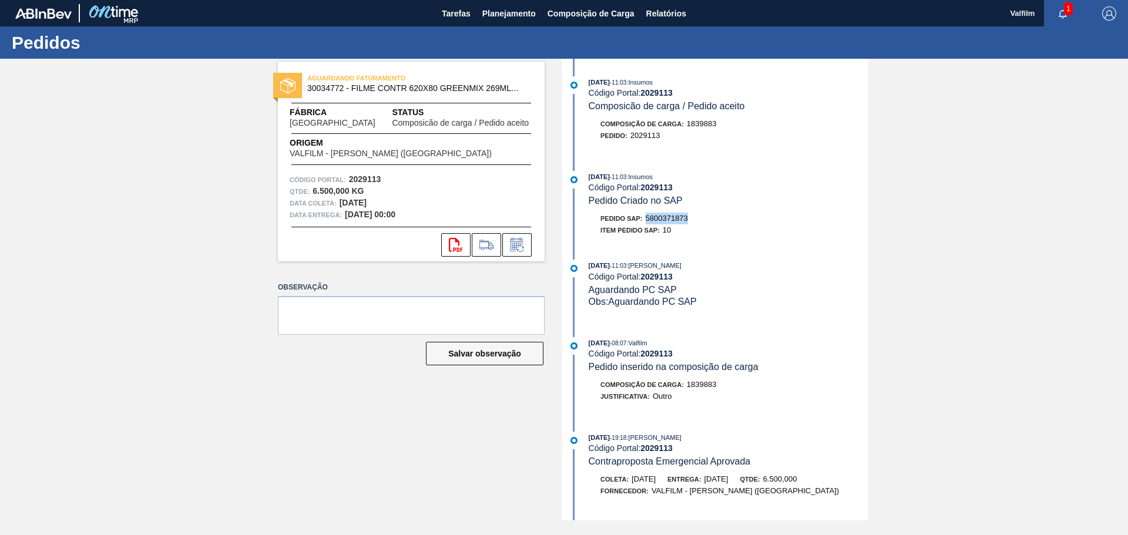
copy span "5800371873"
